Goal: Transaction & Acquisition: Subscribe to service/newsletter

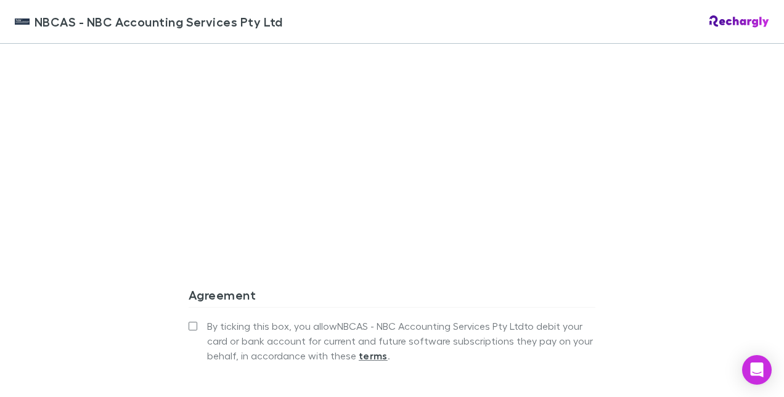
scroll to position [1109, 0]
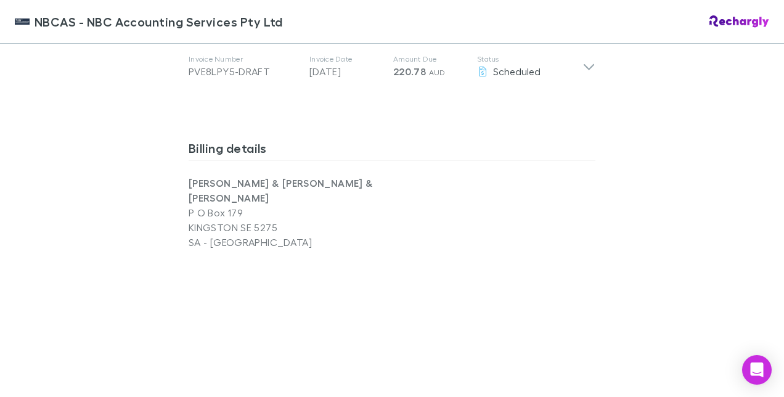
scroll to position [1170, 0]
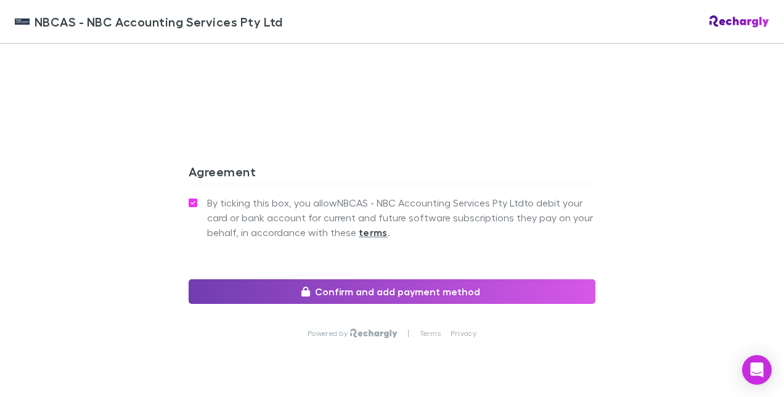
click at [304, 286] on icon "button" at bounding box center [305, 291] width 9 height 10
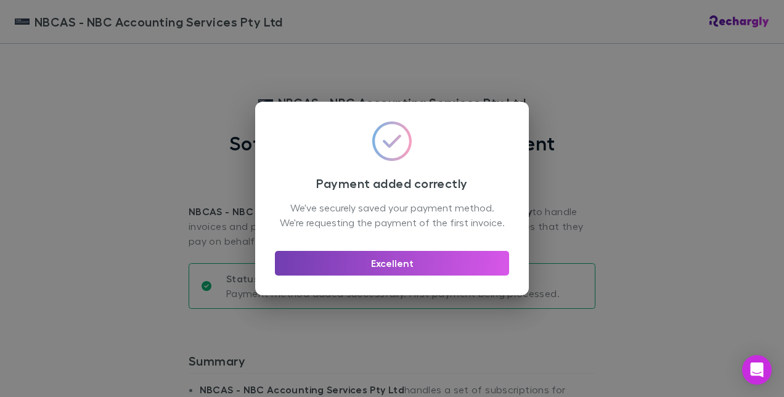
click at [386, 269] on button "Excellent" at bounding box center [392, 263] width 234 height 25
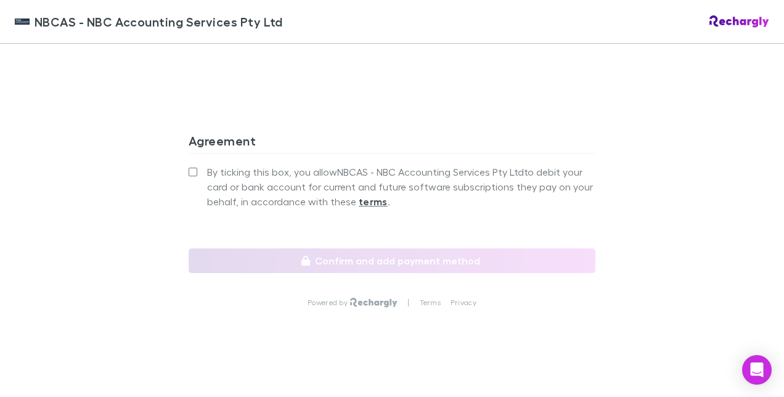
scroll to position [1194, 0]
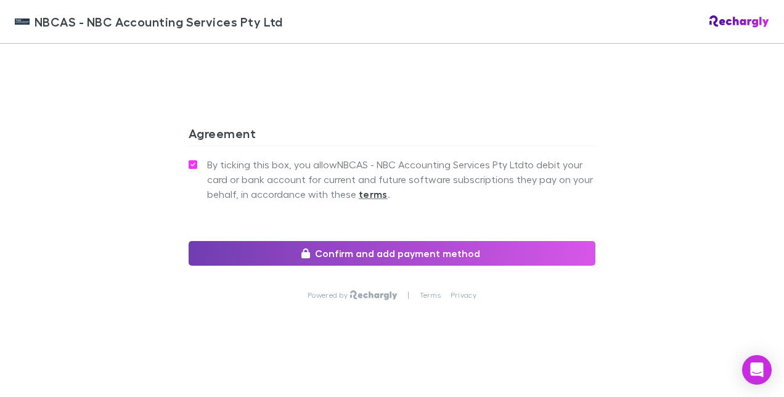
click at [310, 249] on button "Confirm and add payment method" at bounding box center [392, 253] width 407 height 25
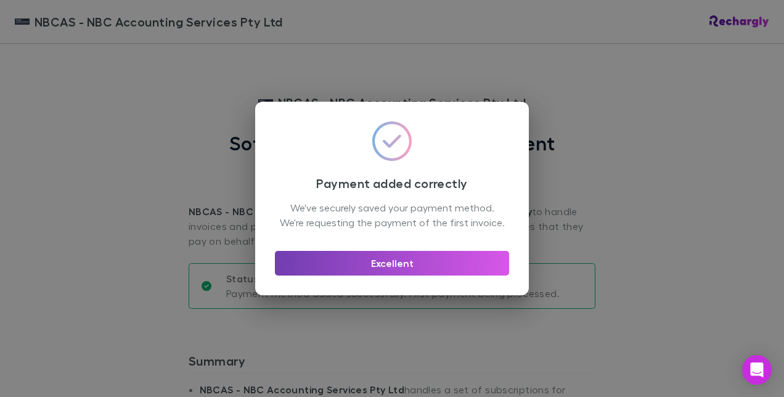
click at [386, 272] on button "Excellent" at bounding box center [392, 263] width 234 height 25
